Goal: Ask a question: Seek information or help from site administrators or community

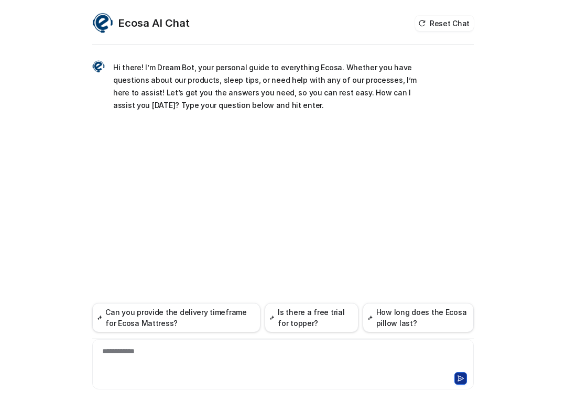
click at [191, 355] on div "**********" at bounding box center [283, 358] width 376 height 24
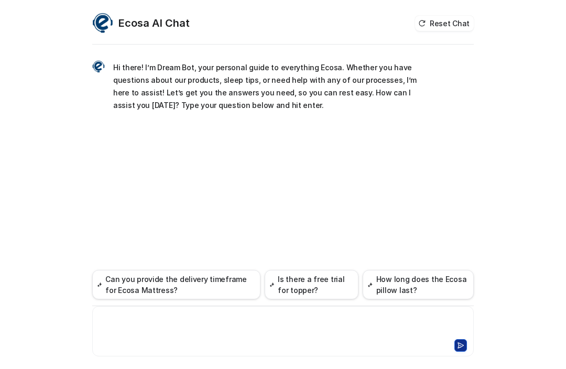
click at [127, 317] on div at bounding box center [283, 325] width 376 height 24
click at [460, 341] on button at bounding box center [460, 345] width 13 height 13
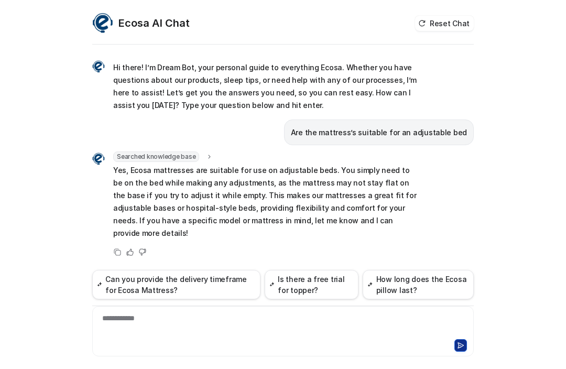
click at [128, 249] on icon at bounding box center [130, 252] width 6 height 6
click at [259, 249] on div "Hi there! I’m Dream Bot, your personal guide to everything Ecosa. Whether you h…" at bounding box center [282, 159] width 381 height 224
click at [127, 249] on icon at bounding box center [130, 252] width 6 height 6
click at [132, 254] on span "Helpful" at bounding box center [130, 261] width 30 height 14
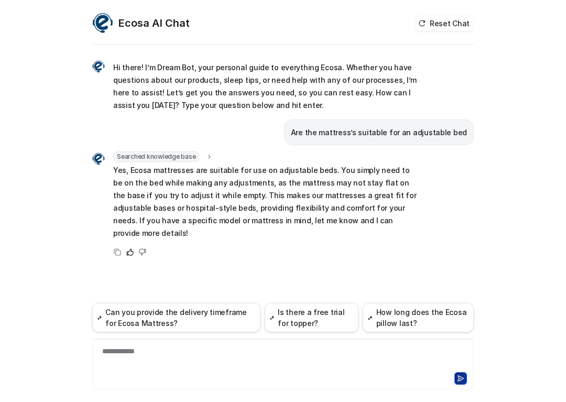
click at [235, 317] on button "Can you provide the delivery timeframe for Ecosa Mattress?" at bounding box center [176, 317] width 168 height 29
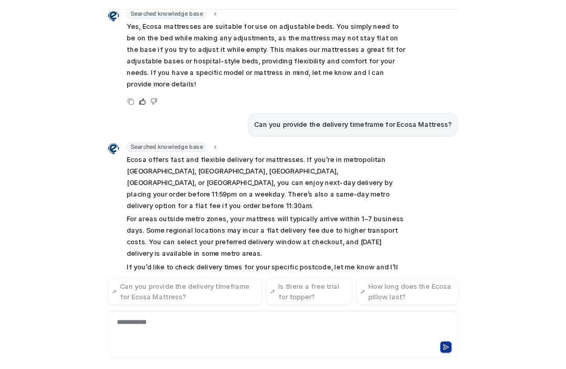
scroll to position [120, 0]
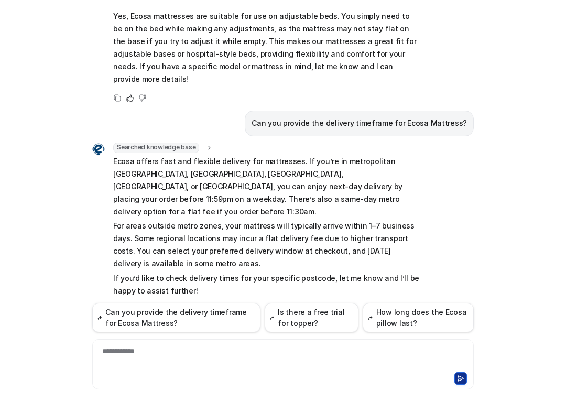
click at [127, 305] on icon at bounding box center [129, 308] width 7 height 7
